Goal: Task Accomplishment & Management: Manage account settings

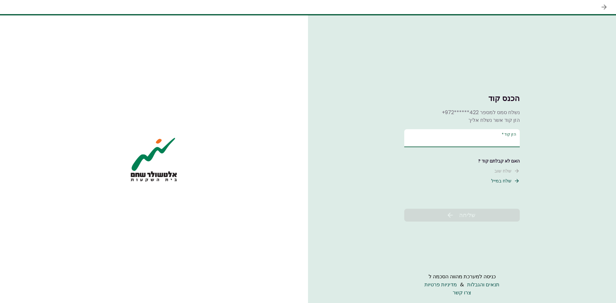
click at [451, 134] on input "הזן קוד   *" at bounding box center [462, 138] width 116 height 18
type input "******"
